Goal: Check status: Check status

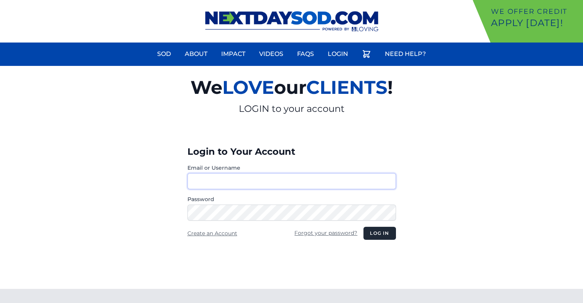
click at [287, 184] on input "Email or Username" at bounding box center [291, 181] width 209 height 16
type input "********"
click at [379, 233] on button "Log in" at bounding box center [379, 233] width 32 height 13
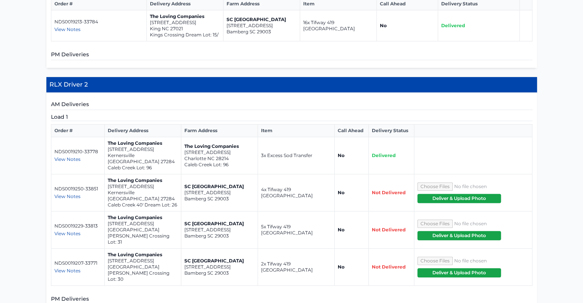
scroll to position [309, 0]
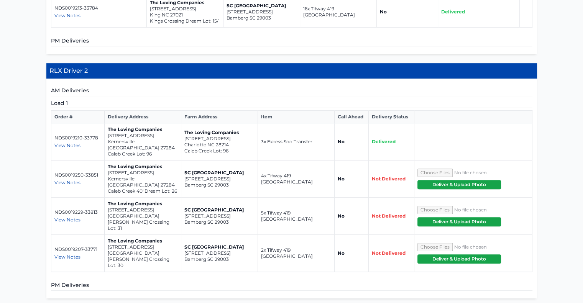
click at [72, 148] on span "View Notes" at bounding box center [67, 146] width 26 height 6
click at [91, 145] on div "View Notes" at bounding box center [77, 146] width 47 height 6
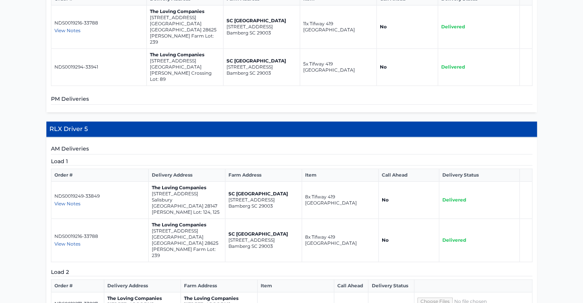
scroll to position [835, 0]
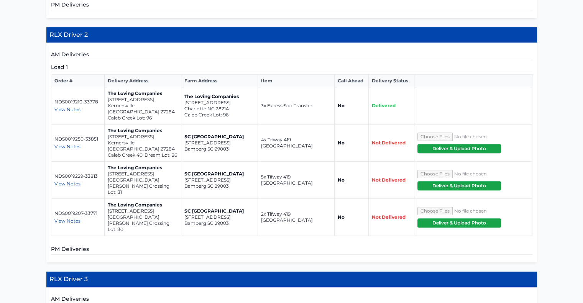
scroll to position [346, 0]
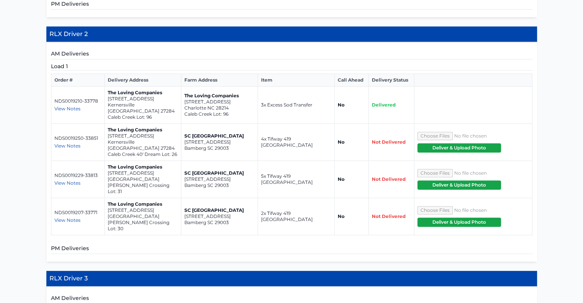
click at [69, 112] on span "View Notes" at bounding box center [67, 109] width 26 height 6
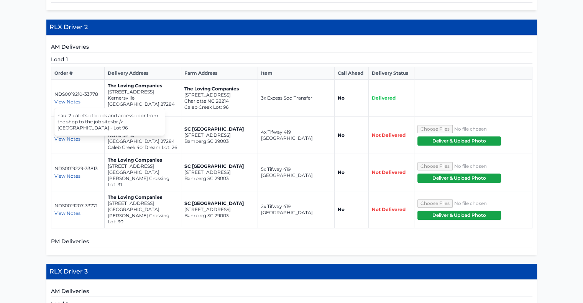
click at [249, 118] on td "SC Bermuda Farm 2530-2598 Heritage Hwy Bamberg SC 29003" at bounding box center [219, 135] width 77 height 37
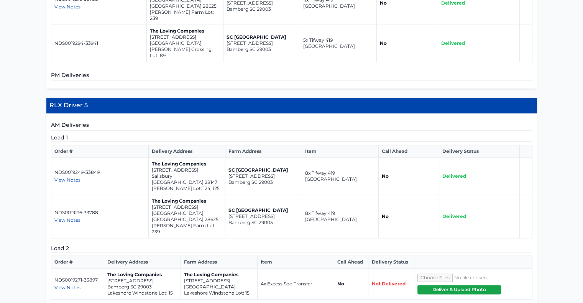
scroll to position [879, 0]
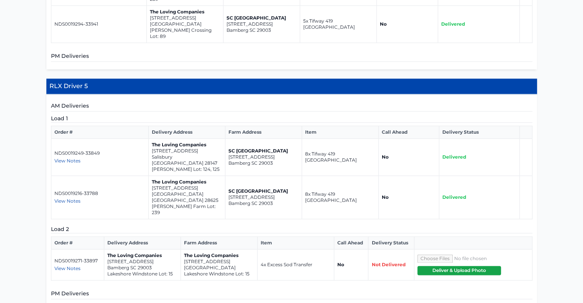
click at [66, 266] on span "View Notes" at bounding box center [67, 269] width 26 height 6
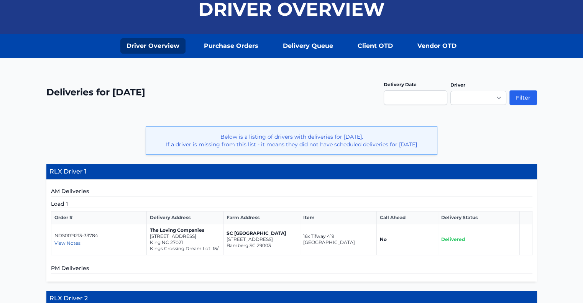
scroll to position [145, 0]
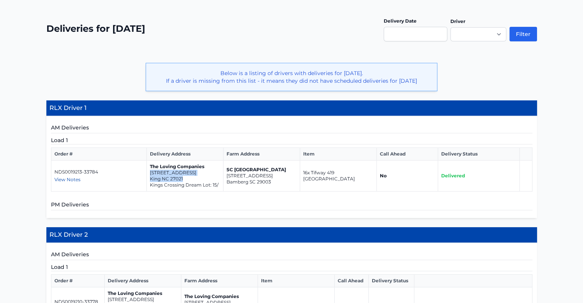
drag, startPoint x: 186, startPoint y: 186, endPoint x: 149, endPoint y: 180, distance: 37.2
click at [149, 180] on td "The Loving Companies 329 Kingscote Way King NC 27021 Kings Crossing Dream Lot: …" at bounding box center [184, 176] width 77 height 31
copy td "329 Kingscote Way King NC 27021"
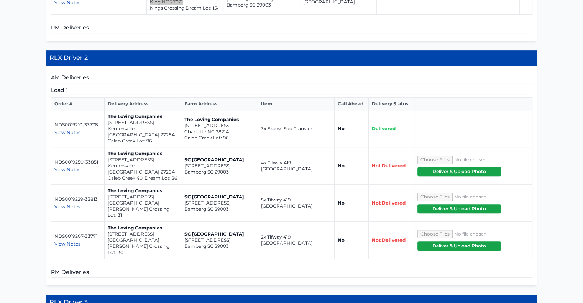
scroll to position [322, 0]
drag, startPoint x: 157, startPoint y: 135, endPoint x: 108, endPoint y: 127, distance: 50.0
click at [108, 127] on td "The Loving Companies 6016 Red Pheasant Drive Kernersville NC 27284 Caleb Creek …" at bounding box center [142, 128] width 77 height 37
copy td "6016 Red Pheasant Drive Kernersville NC 27284"
drag, startPoint x: 107, startPoint y: 158, endPoint x: 173, endPoint y: 166, distance: 66.5
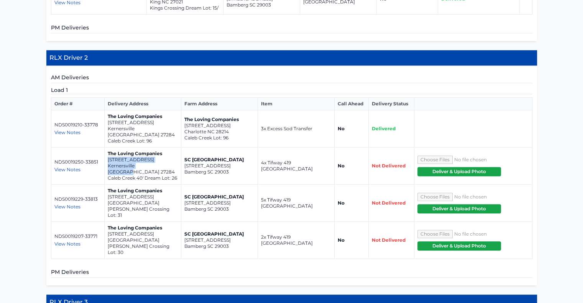
click at [173, 166] on td "The Loving Companies 1787 Mallard Drive Kernersville NC 27284 Caleb Creek 40' D…" at bounding box center [142, 166] width 77 height 37
copy td "1787 Mallard Drive Kernersville NC 27284"
drag, startPoint x: 165, startPoint y: 196, endPoint x: 106, endPoint y: 190, distance: 59.8
click at [106, 190] on td "The Loving Companies 5603 Hydrangea Street Winston-Salem NC 27104 Reynolds Cros…" at bounding box center [142, 203] width 77 height 37
copy td "5603 Hydrangea Street Winston-Salem NC 27104"
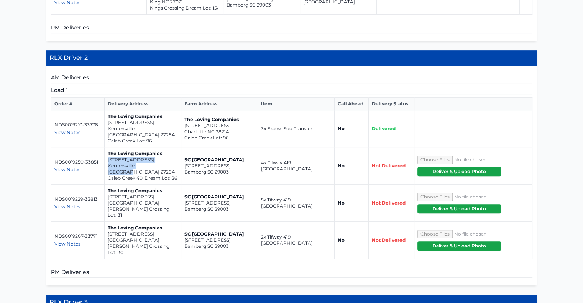
drag, startPoint x: 107, startPoint y: 220, endPoint x: 166, endPoint y: 225, distance: 58.5
click at [166, 225] on td "The Loving Companies 5597 Hydrangea Street Winston-Salem NC 27104 Reynolds Cros…" at bounding box center [142, 240] width 77 height 37
copy td "5597 Hydrangea Street Winston-Salem NC 27104"
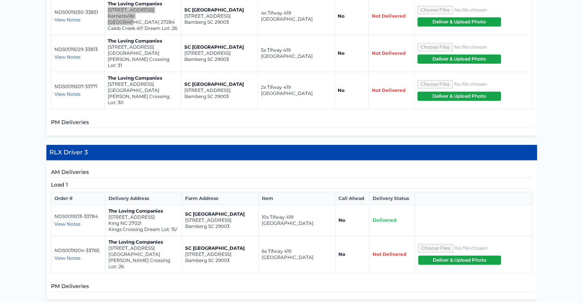
scroll to position [480, 0]
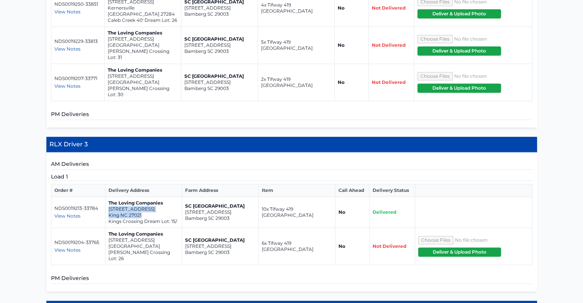
drag, startPoint x: 145, startPoint y: 196, endPoint x: 109, endPoint y: 189, distance: 37.0
click at [109, 197] on td "The Loving Companies 329 Kingscote Way King NC 27021 Kings Crossing Dream Lot: …" at bounding box center [143, 212] width 77 height 31
copy td "329 Kingscote Way King NC 27021"
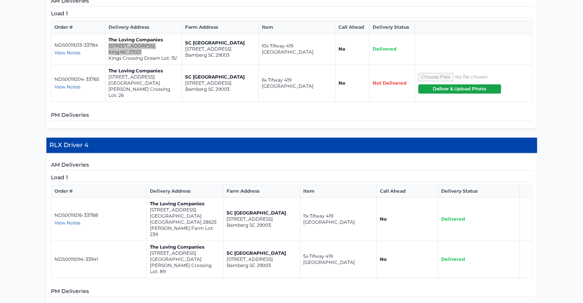
scroll to position [644, 0]
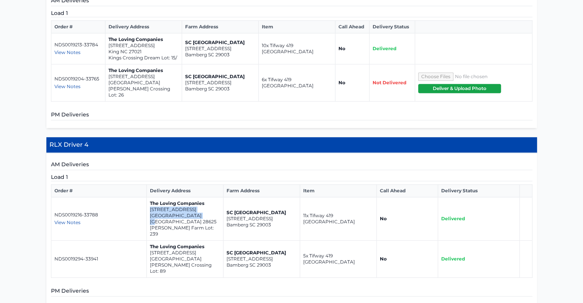
drag, startPoint x: 196, startPoint y: 191, endPoint x: 150, endPoint y: 184, distance: 46.5
click at [150, 197] on td "The Loving Companies 107 Smokey Way Statesville NC 28625 Sullivan Farm Lot: 239" at bounding box center [184, 218] width 77 height 43
copy td "107 Smokey Way Statesville NC 28625"
drag, startPoint x: 209, startPoint y: 220, endPoint x: 149, endPoint y: 214, distance: 60.5
click at [149, 241] on td "The Loving Companies 5544 Hydrangea Street Winston-Salem NC 27104 Reynolds Cros…" at bounding box center [184, 259] width 77 height 37
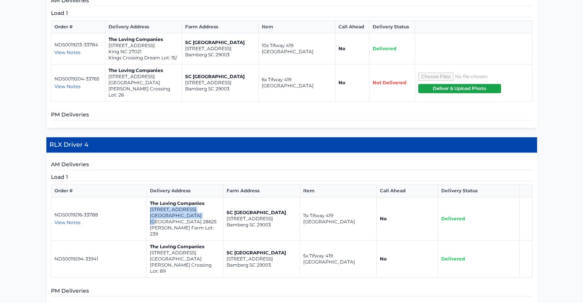
copy td "5544 Hydrangea Street Winston-Salem NC 27104"
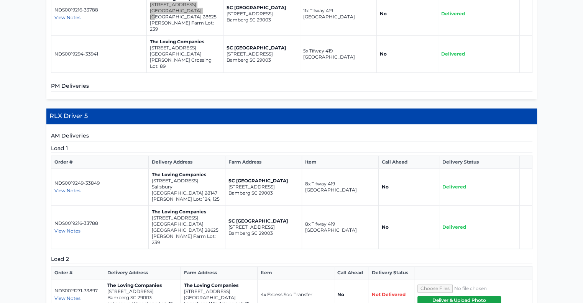
scroll to position [848, 0]
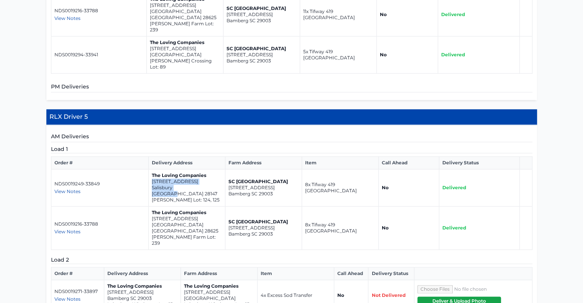
drag, startPoint x: 198, startPoint y: 141, endPoint x: 152, endPoint y: 136, distance: 46.3
click at [152, 169] on td "The Loving Companies 176 Falling Up Lane Salisbury NC 28147 Silverstein Lot: 12…" at bounding box center [186, 187] width 77 height 37
copy td "176 Falling Up Lane Salisbury NC 28147"
drag, startPoint x: 201, startPoint y: 173, endPoint x: 150, endPoint y: 168, distance: 50.8
click at [150, 207] on td "The Loving Companies 107 Smokey Way Statesville NC 28625 Sullivan Farm Lot: 239" at bounding box center [186, 228] width 77 height 43
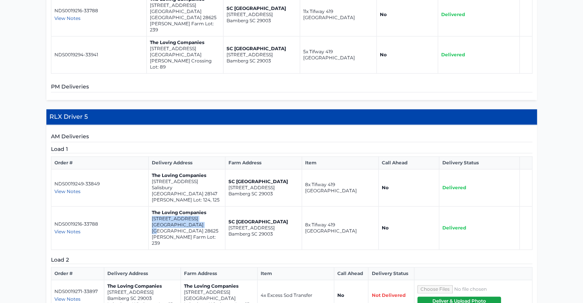
copy td "107 Smokey Way Statesville NC 28625"
drag, startPoint x: 155, startPoint y: 234, endPoint x: 106, endPoint y: 228, distance: 49.4
click at [106, 280] on td "The Loving Companies 2413 Tractor Road Bamberg SC 29003 Lakeshore Windstone Lot…" at bounding box center [142, 295] width 77 height 31
drag, startPoint x: 232, startPoint y: 233, endPoint x: 183, endPoint y: 230, distance: 48.8
click at [183, 280] on td "The Loving Companies 151 Rustling Waters Drive Mooresville NC 28117 Lakeshore W…" at bounding box center [219, 295] width 77 height 31
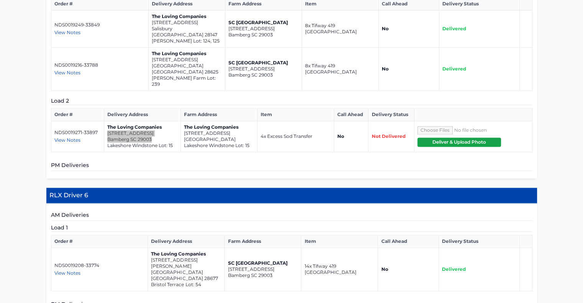
scroll to position [1007, 0]
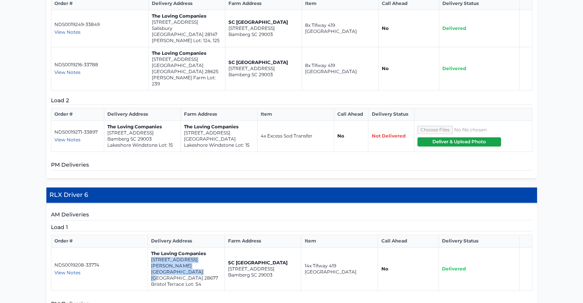
drag, startPoint x: 200, startPoint y: 201, endPoint x: 150, endPoint y: 196, distance: 50.1
click at [150, 248] on td "The Loving Companies 313 Mary Locke Way Statesville NC 28677 Bristol Terrace Lo…" at bounding box center [186, 269] width 77 height 43
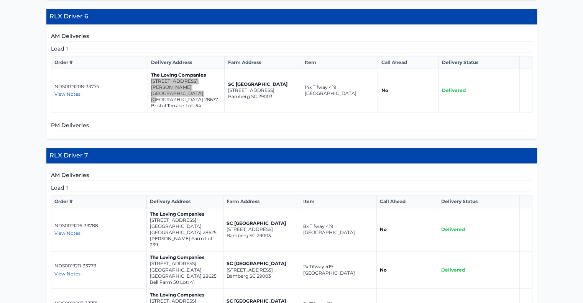
scroll to position [1186, 0]
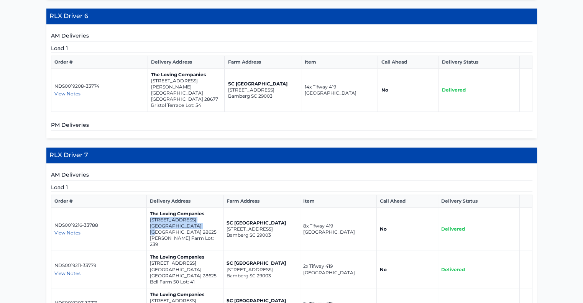
drag, startPoint x: 197, startPoint y: 150, endPoint x: 149, endPoint y: 142, distance: 48.9
click at [149, 208] on td "The Loving Companies 107 Smokey Way Statesville NC 28625 Sullivan Farm Lot: 239" at bounding box center [184, 229] width 77 height 43
drag, startPoint x: 197, startPoint y: 181, endPoint x: 152, endPoint y: 178, distance: 44.6
drag, startPoint x: 152, startPoint y: 178, endPoint x: 196, endPoint y: 181, distance: 43.8
click at [196, 266] on p "Statesville NC 28625" at bounding box center [185, 272] width 70 height 12
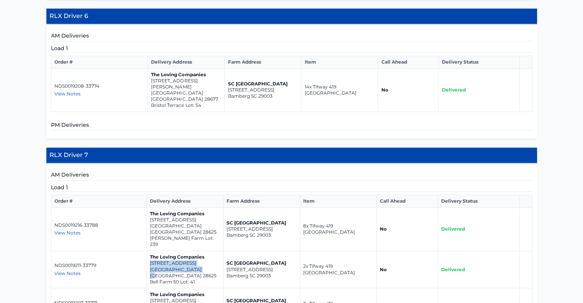
drag, startPoint x: 196, startPoint y: 179, endPoint x: 149, endPoint y: 174, distance: 47.4
click at [149, 251] on td "The Loving Companies 105 White Apple Way Statesville NC 28625 Bell Farm 50 Lot:…" at bounding box center [184, 269] width 77 height 37
drag, startPoint x: 207, startPoint y: 210, endPoint x: 163, endPoint y: 208, distance: 44.5
drag, startPoint x: 163, startPoint y: 208, endPoint x: 207, endPoint y: 216, distance: 45.2
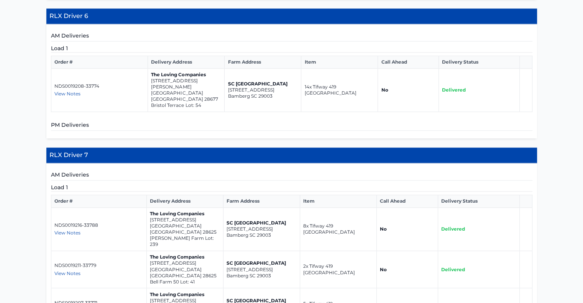
click at [209, 303] on p "Winston-Salem NC 27104" at bounding box center [185, 307] width 70 height 6
drag, startPoint x: 207, startPoint y: 210, endPoint x: 150, endPoint y: 205, distance: 57.7
click at [150, 288] on td "The Loving Companies 5597 Hydrangea Street Winston-Salem NC 27104 Reynolds Cros…" at bounding box center [184, 306] width 77 height 37
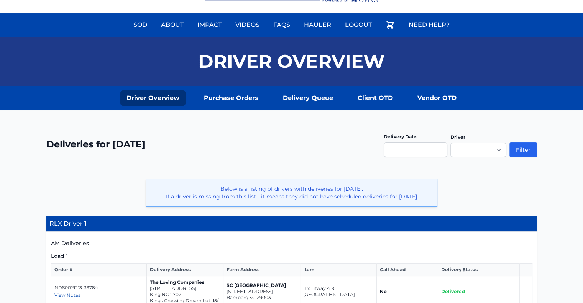
scroll to position [0, 0]
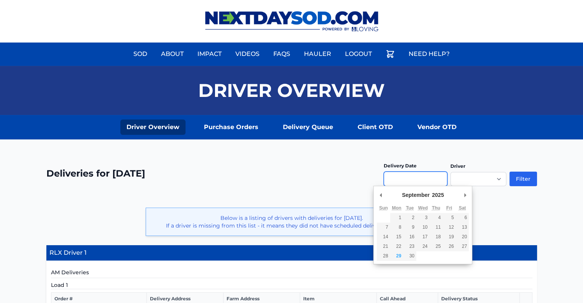
click at [442, 177] on input "Use the arrow keys to pick a date" at bounding box center [416, 179] width 64 height 15
type input "**********"
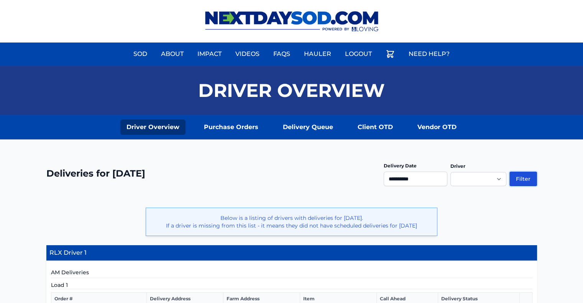
click at [516, 177] on button "Filter" at bounding box center [523, 179] width 28 height 15
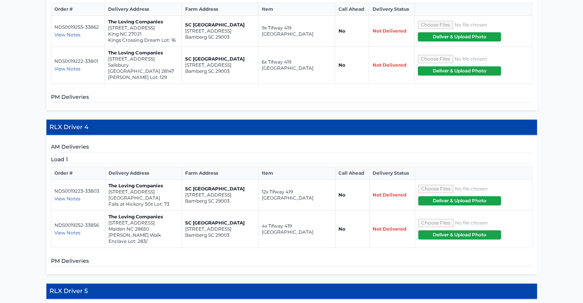
scroll to position [587, 0]
